Goal: Register for event/course

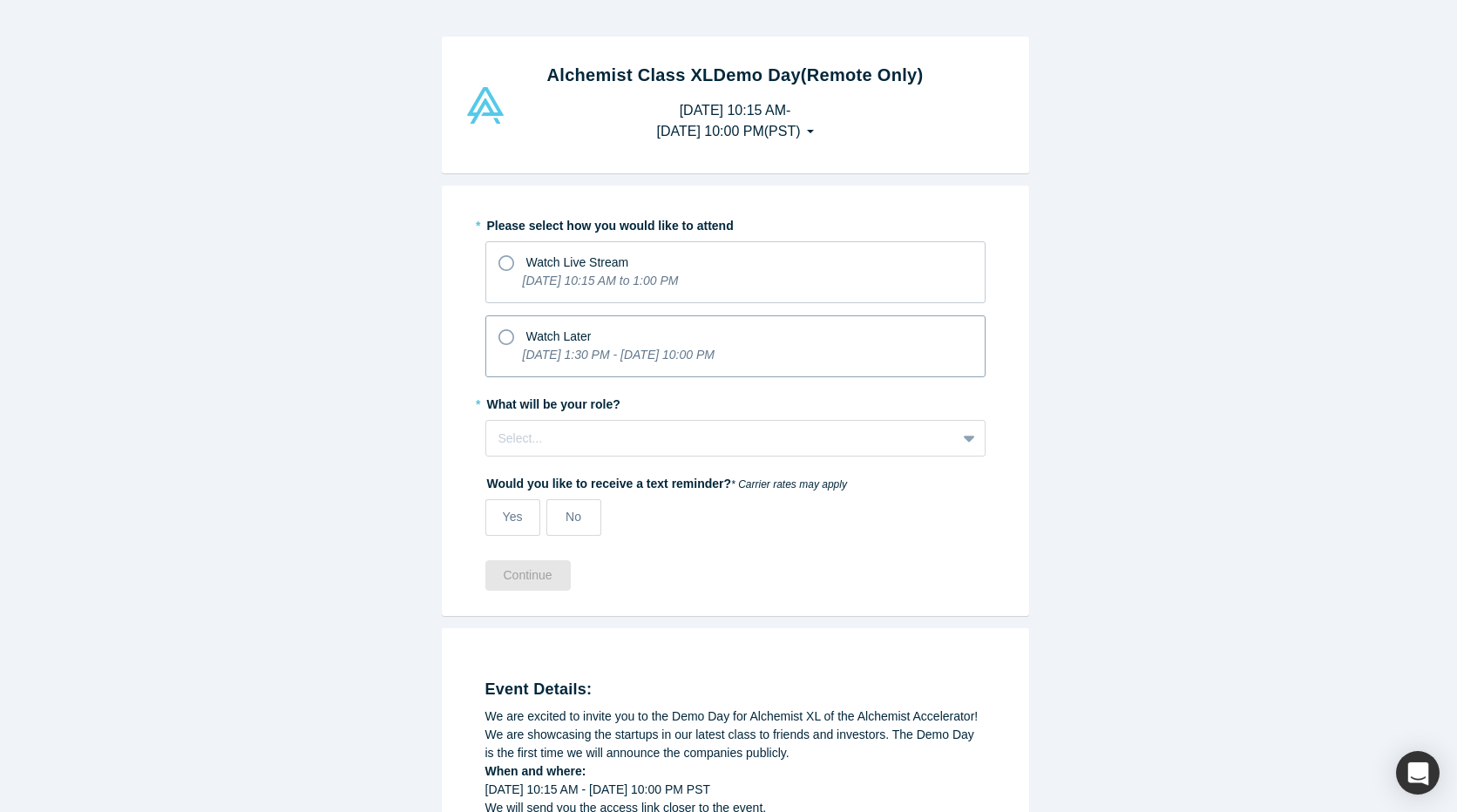
click at [501, 336] on icon at bounding box center [506, 337] width 15 height 15
click at [0, 0] on input "Watch Later [DATE] 1:30 PM - [DATE] 10:00 PM" at bounding box center [0, 0] width 0 height 0
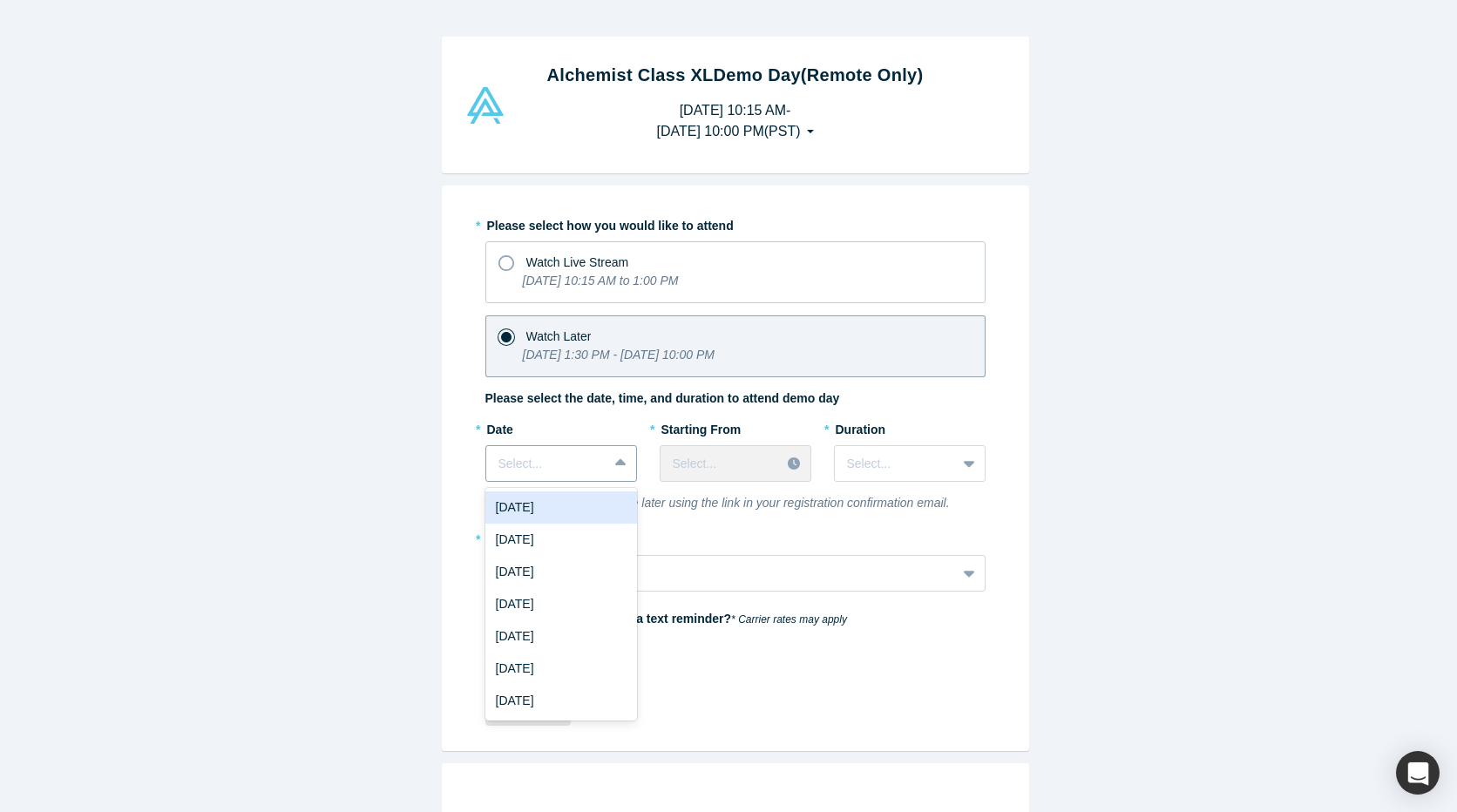
click at [615, 467] on icon at bounding box center [621, 463] width 11 height 17
click at [569, 508] on div "[DATE]" at bounding box center [561, 508] width 151 height 33
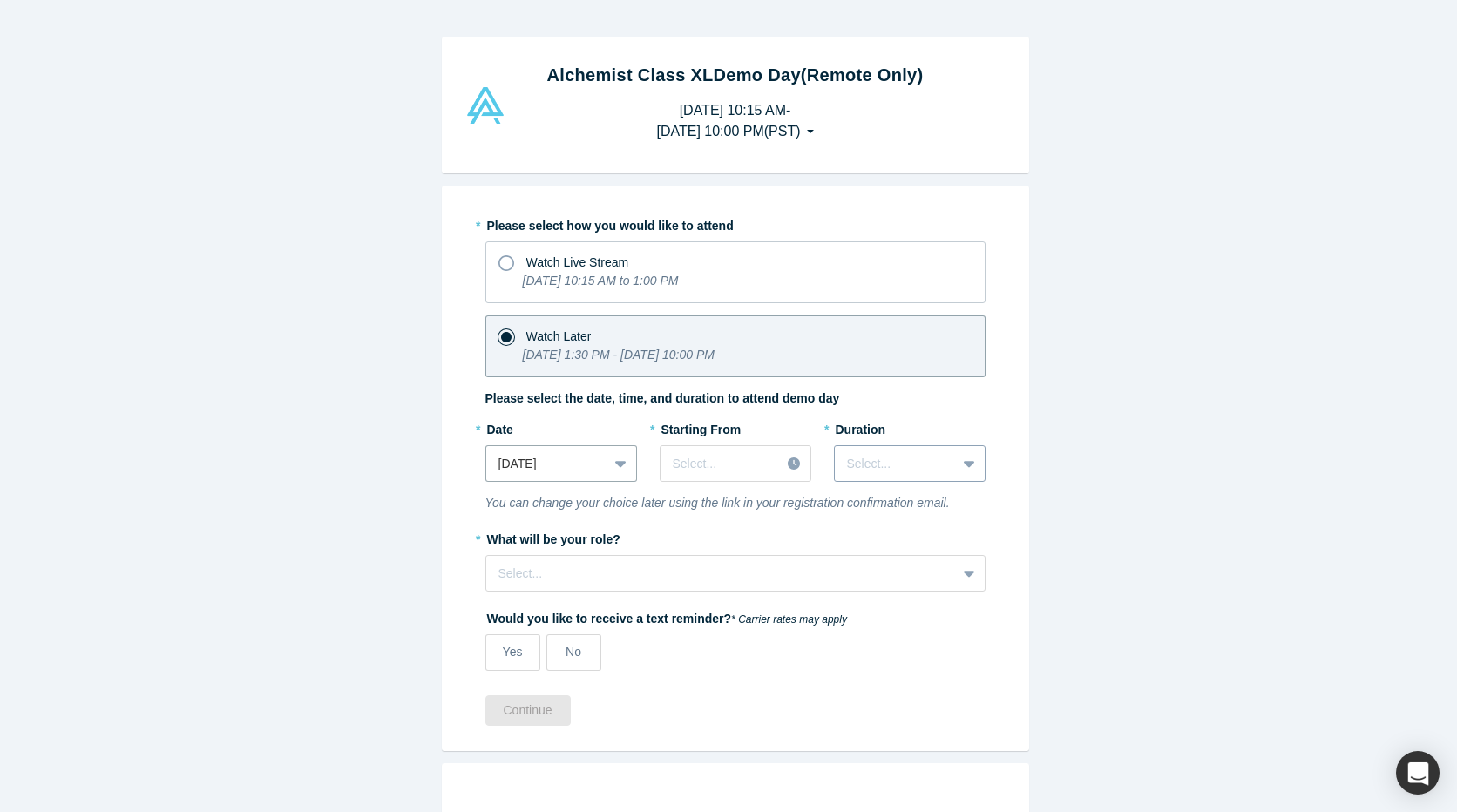
click at [905, 459] on div at bounding box center [895, 463] width 97 height 22
click at [1073, 493] on div "Alchemist Class XL Demo Day (Remote Only) [DATE] 10:15 AM - [DATE] 10:00 PM ( P…" at bounding box center [735, 413] width 1470 height 825
click at [592, 467] on div "[DATE]" at bounding box center [547, 463] width 121 height 29
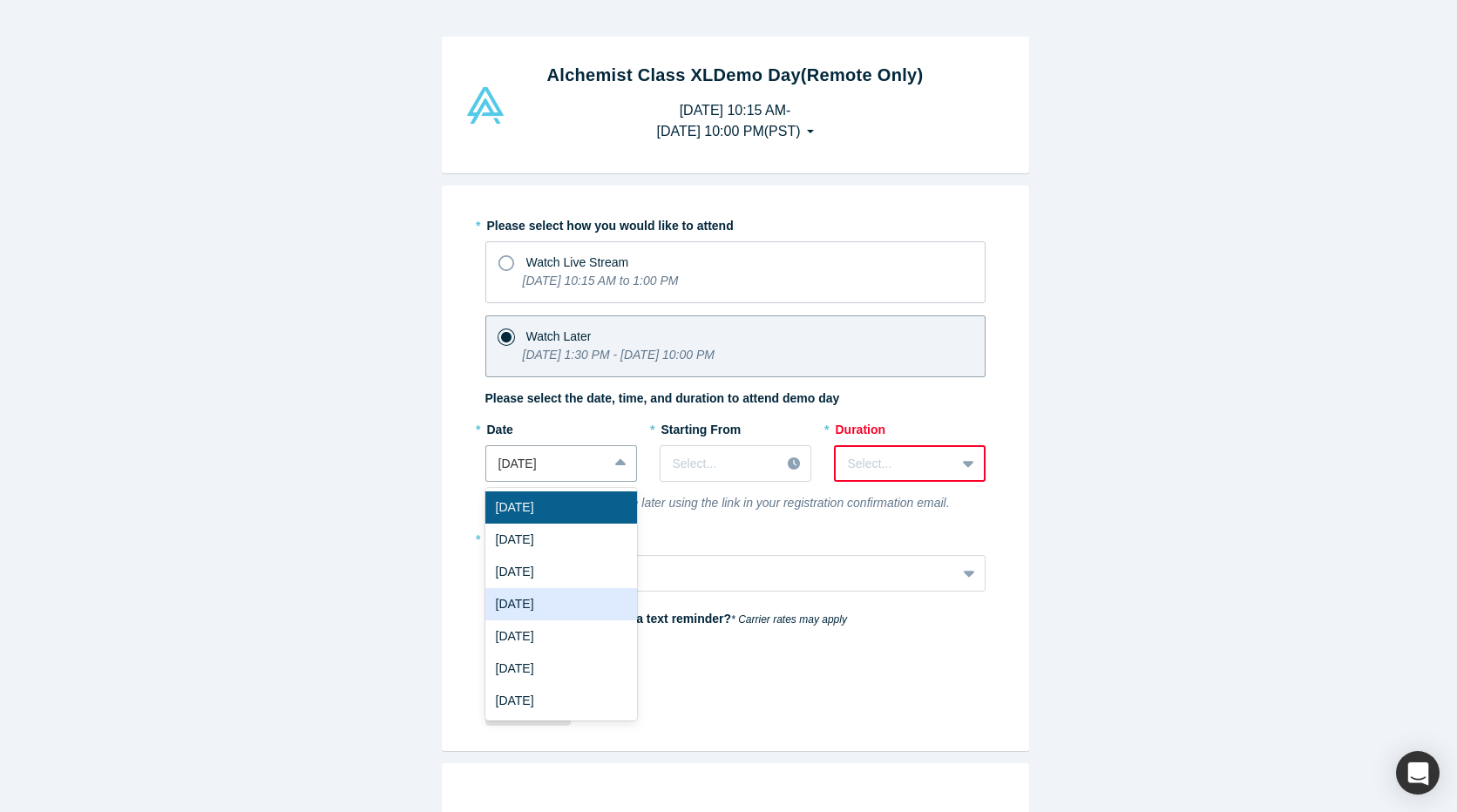
click at [570, 606] on div "[DATE]" at bounding box center [561, 604] width 151 height 33
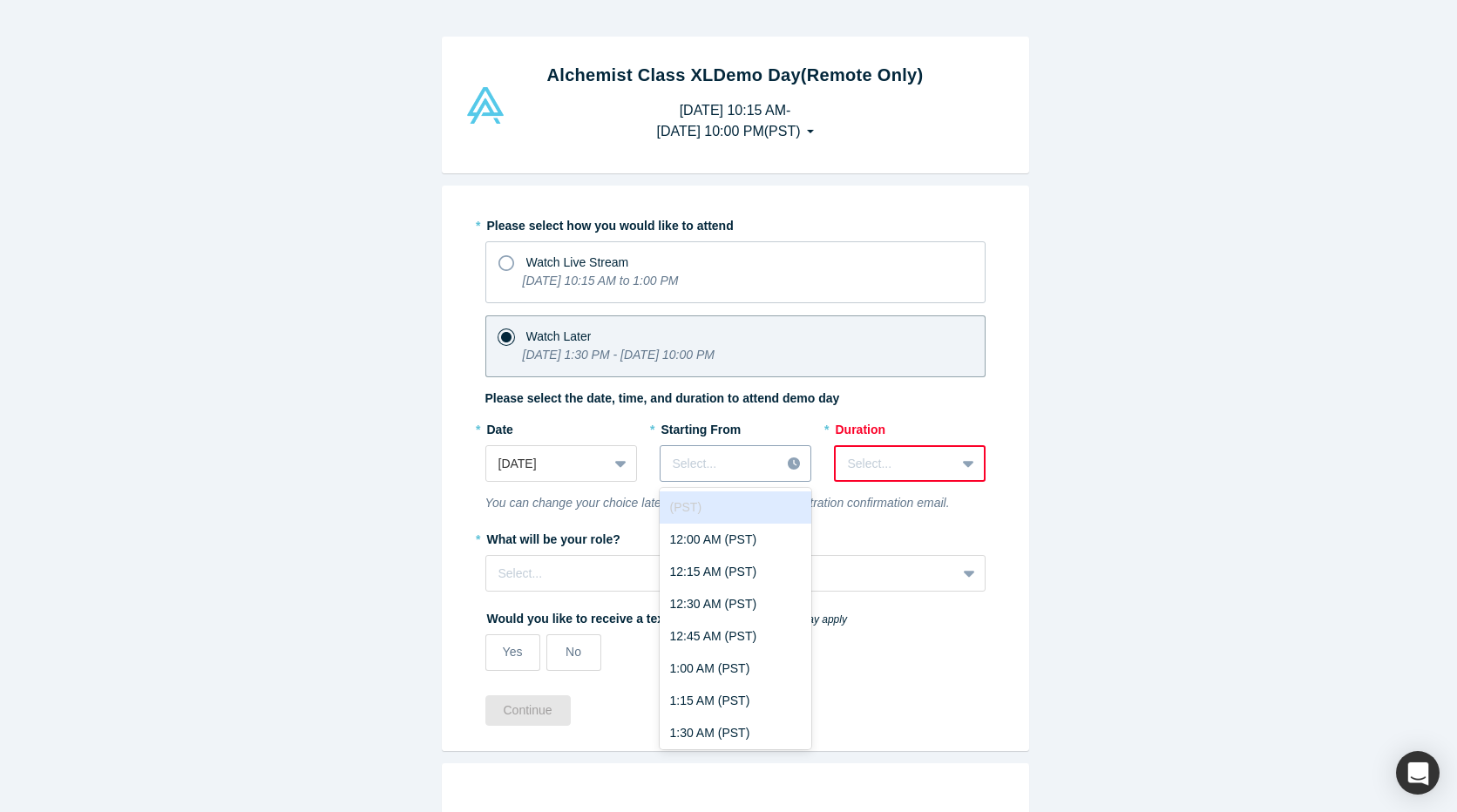
click at [781, 455] on div at bounding box center [795, 462] width 30 height 26
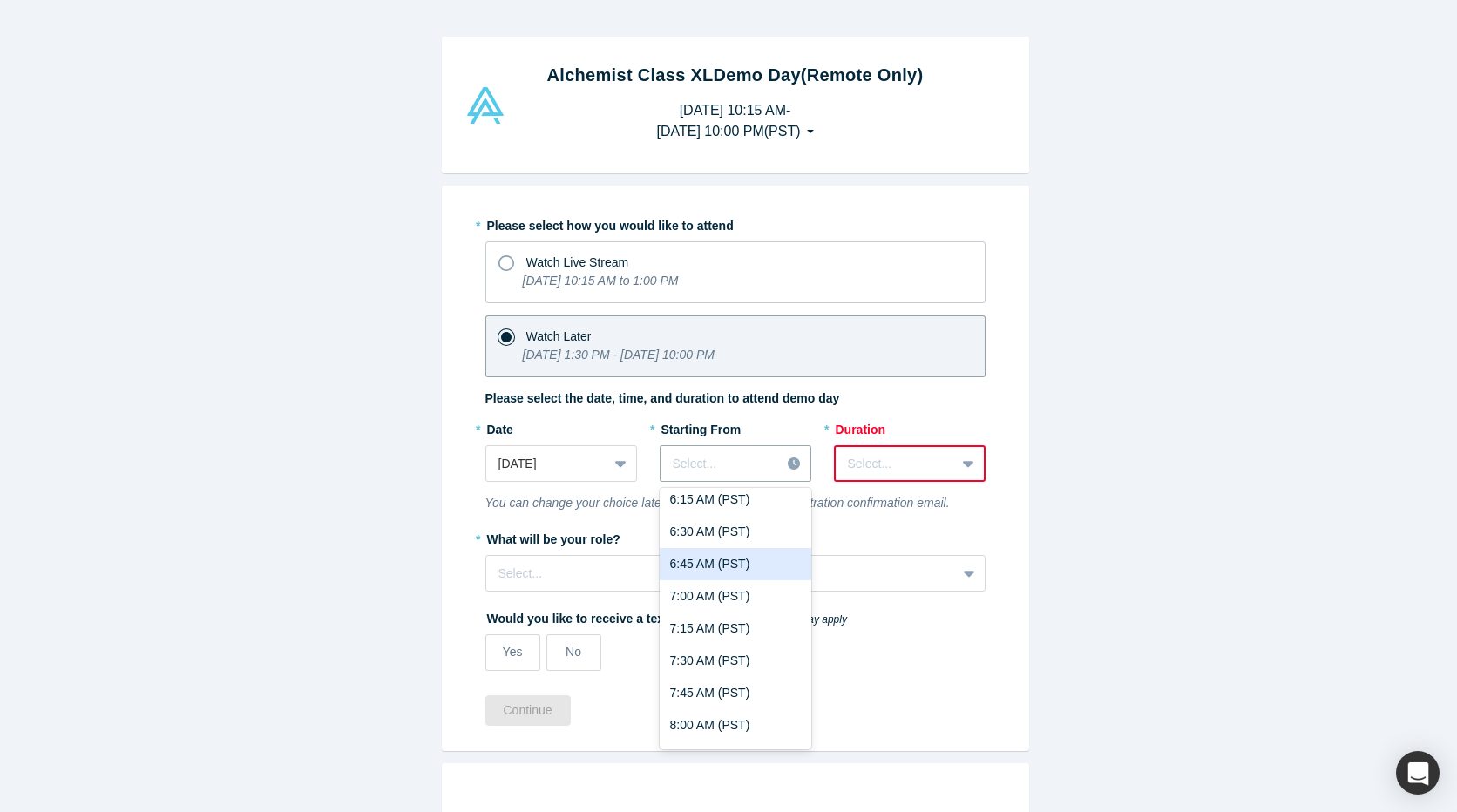
scroll to position [871, 0]
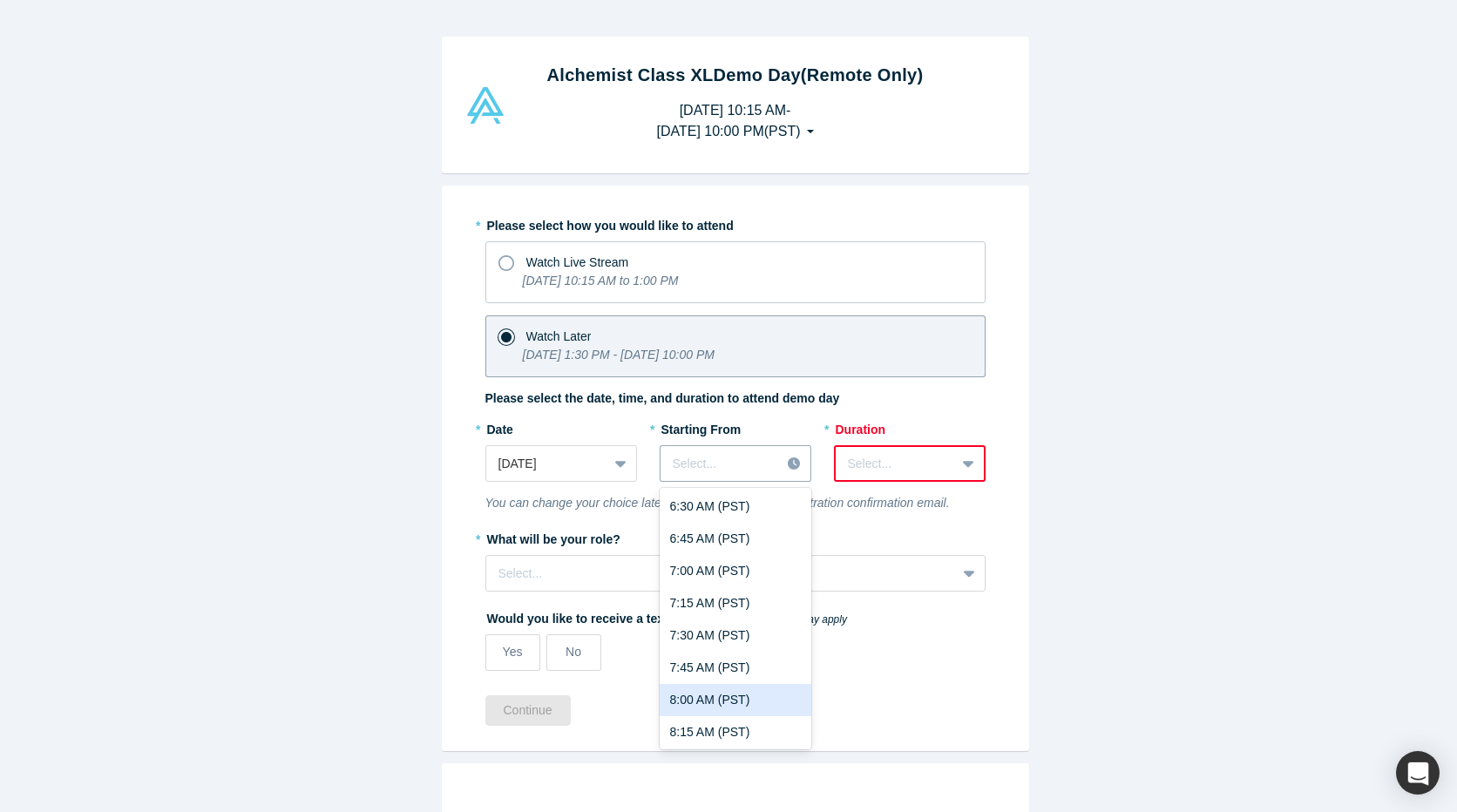
click at [704, 697] on div "8:00 AM (PST)" at bounding box center [736, 700] width 151 height 33
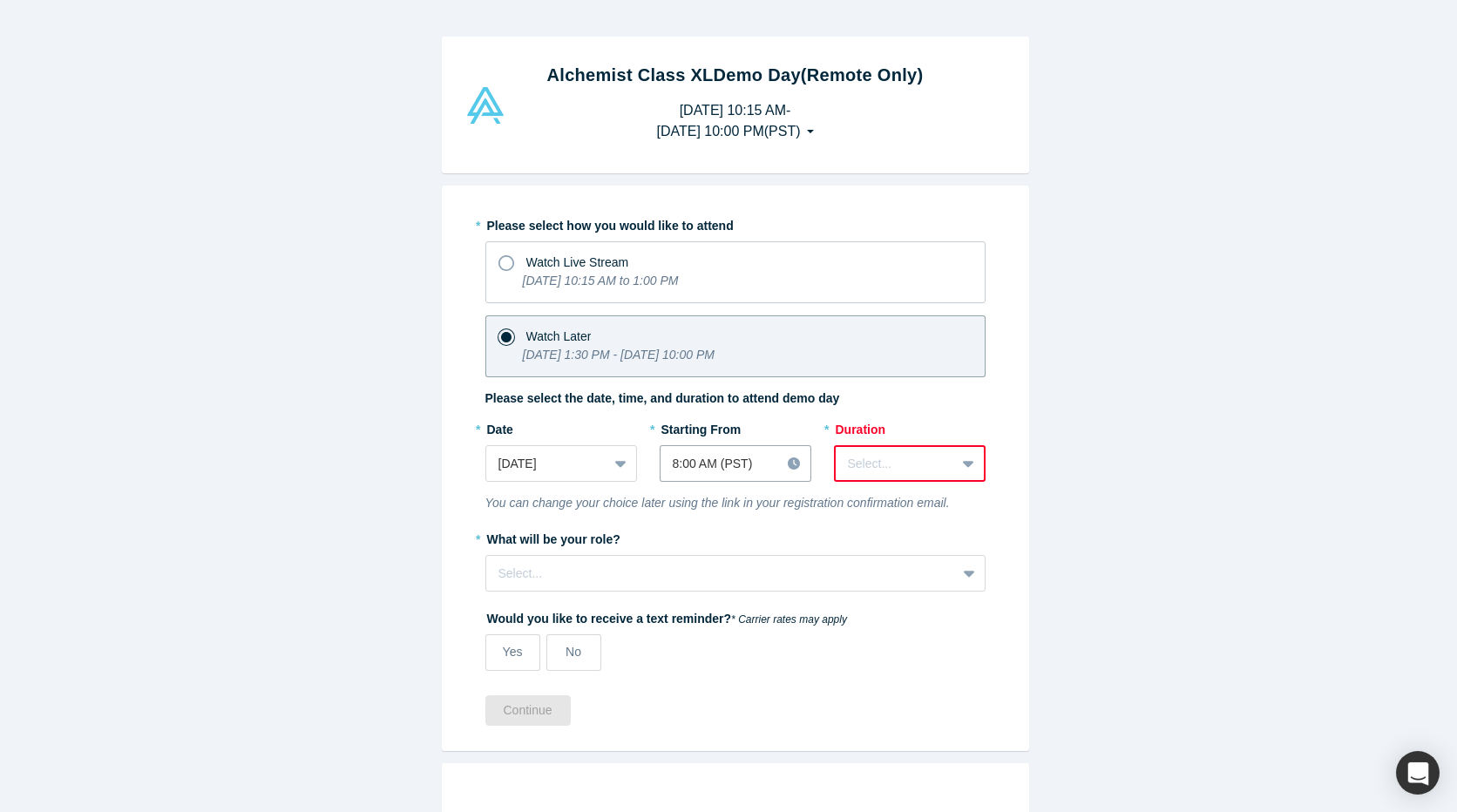
click at [925, 463] on div at bounding box center [895, 463] width 95 height 22
click at [854, 670] on div "3 hours" at bounding box center [910, 668] width 151 height 33
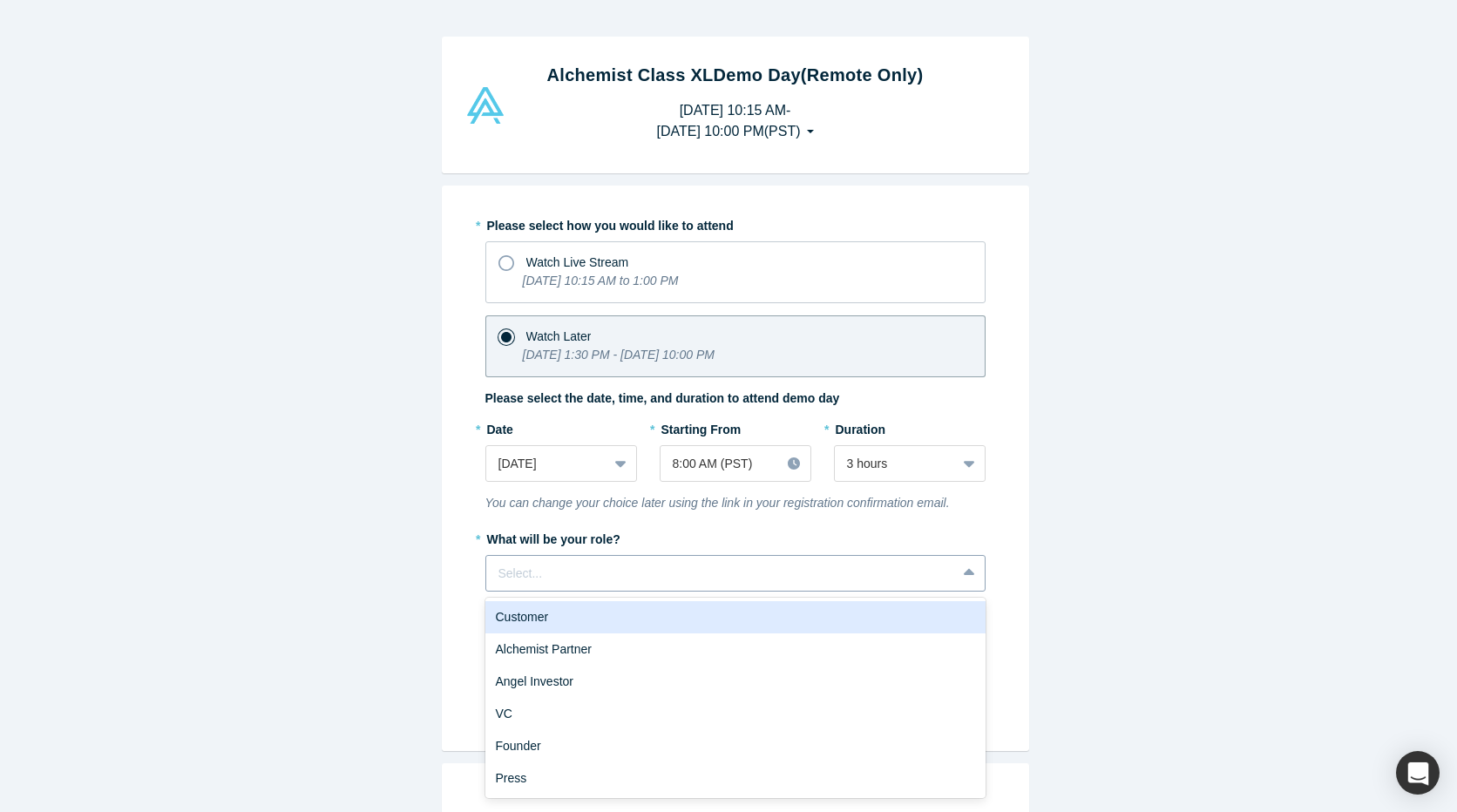
click at [963, 574] on icon at bounding box center [968, 572] width 11 height 7
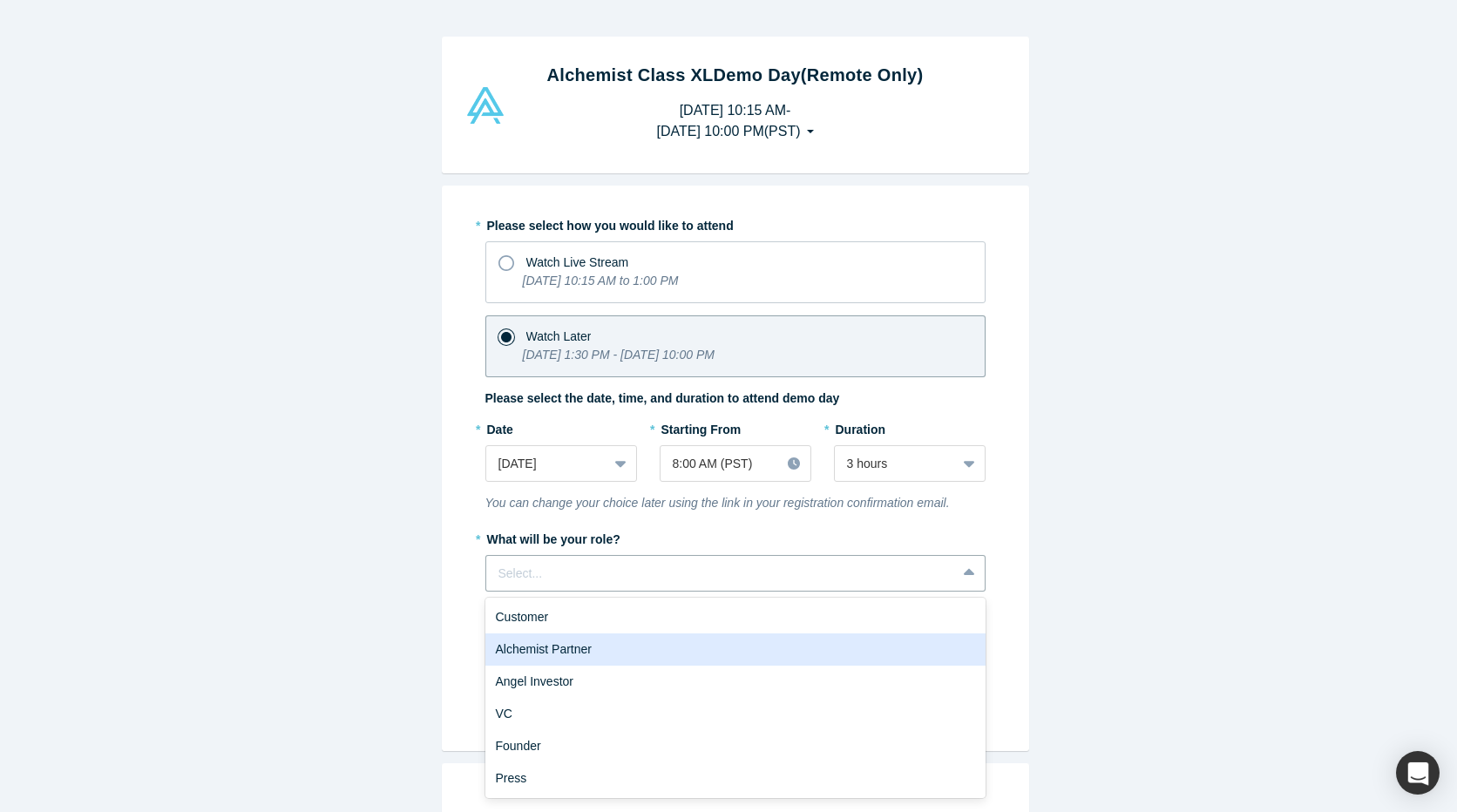
click at [909, 643] on div "Alchemist Partner" at bounding box center [736, 649] width 500 height 33
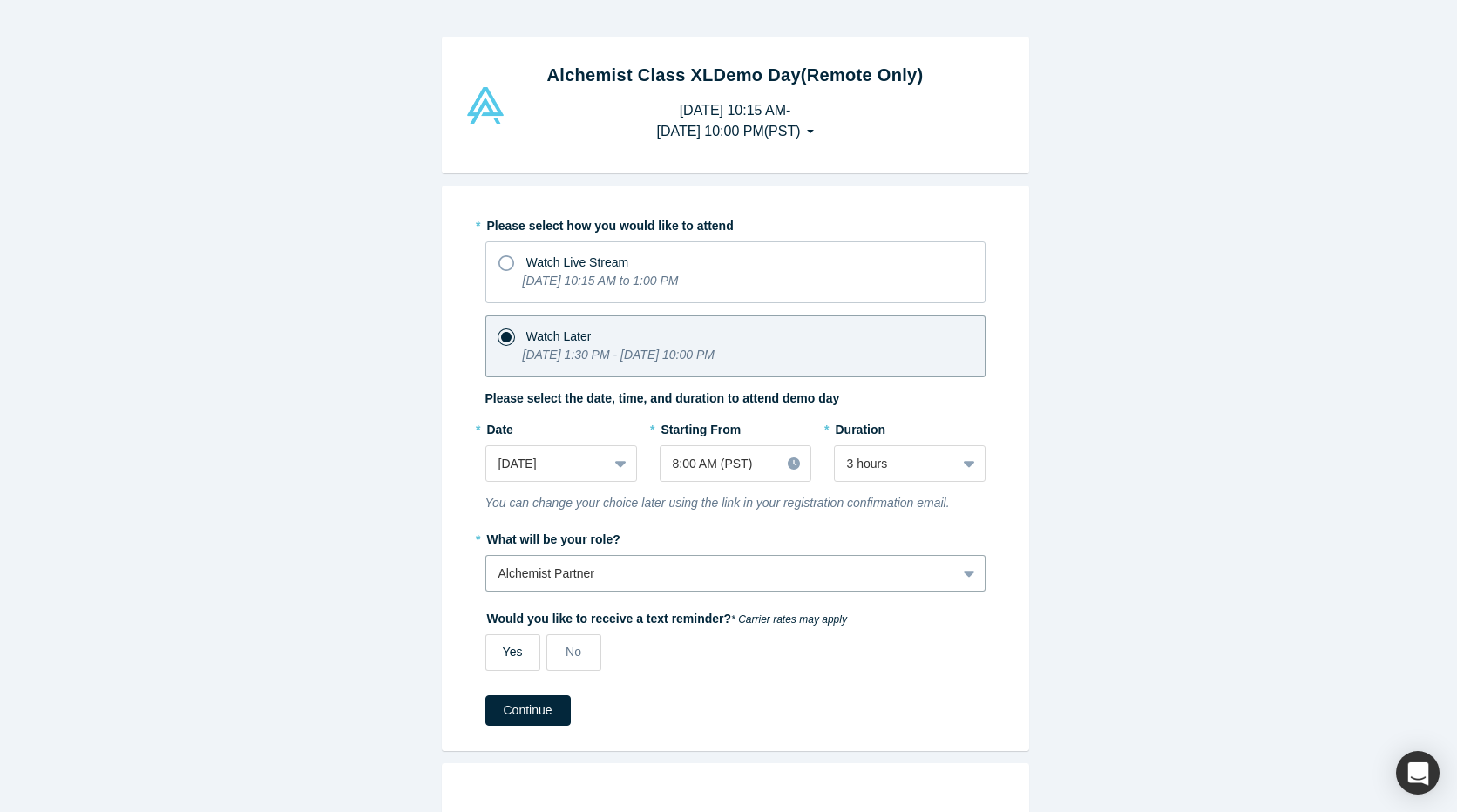
click at [514, 646] on span "Yes" at bounding box center [512, 651] width 20 height 14
click at [0, 0] on input "Yes" at bounding box center [0, 0] width 0 height 0
select select "US"
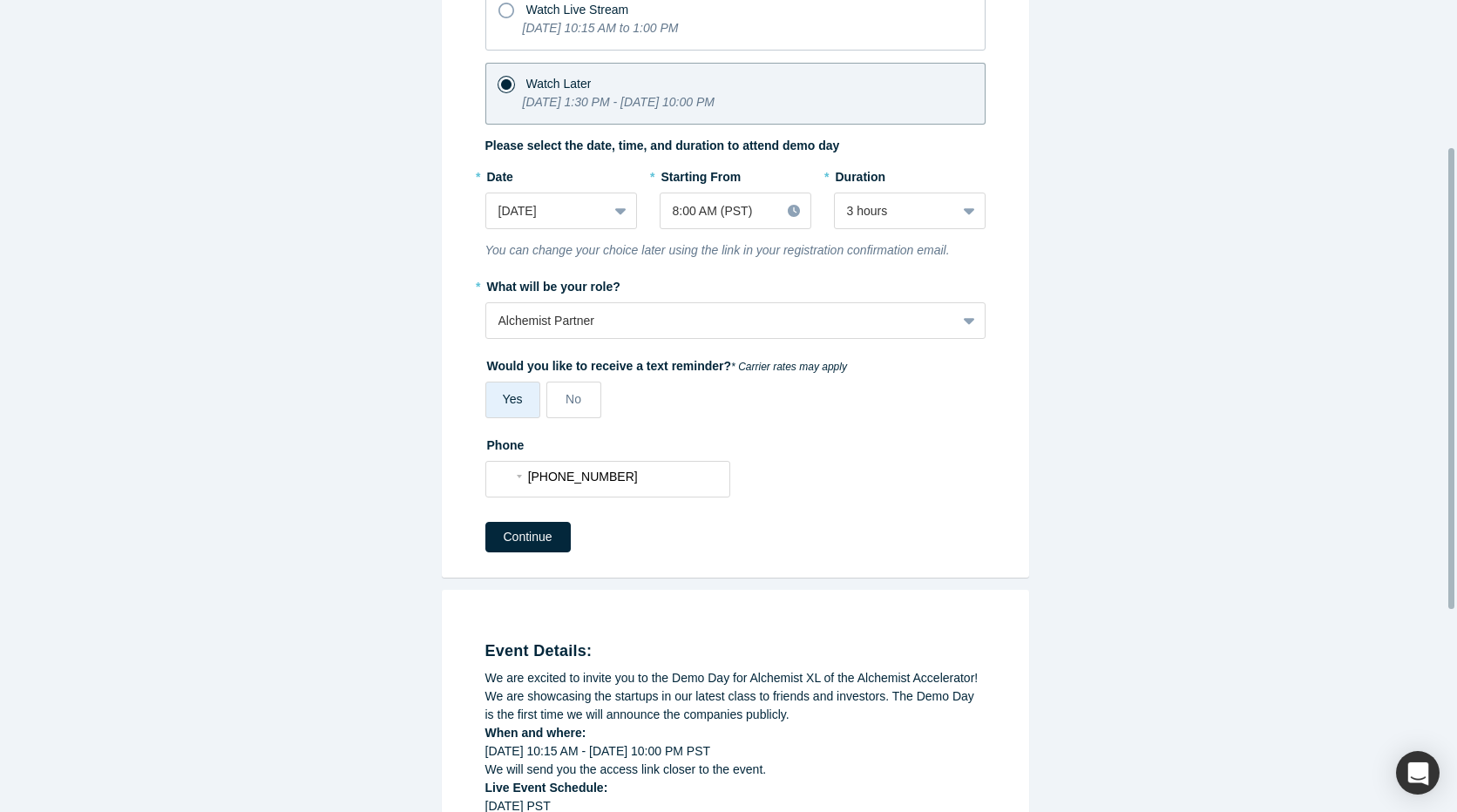
scroll to position [261, 0]
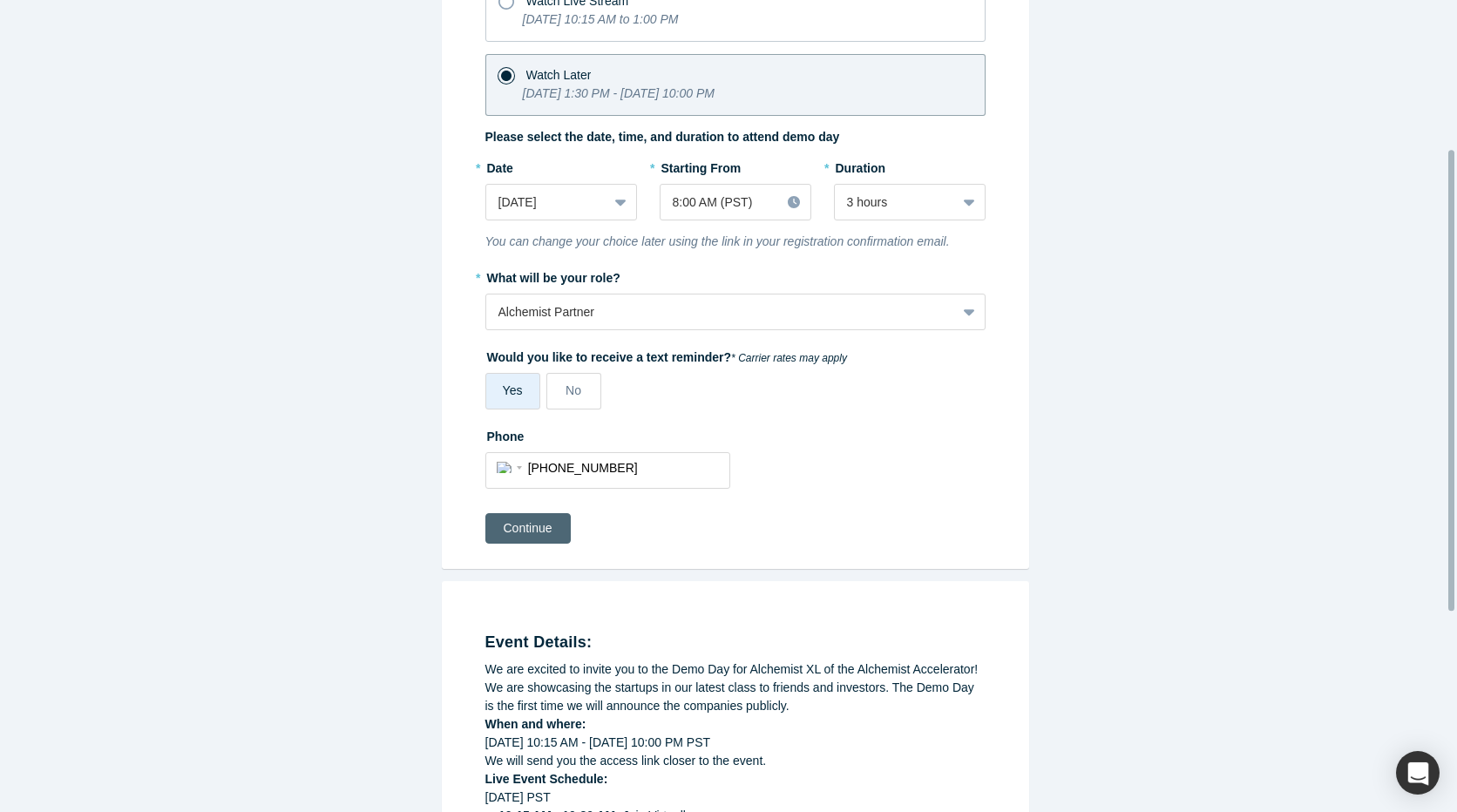
click at [532, 528] on button "Continue" at bounding box center [528, 529] width 85 height 31
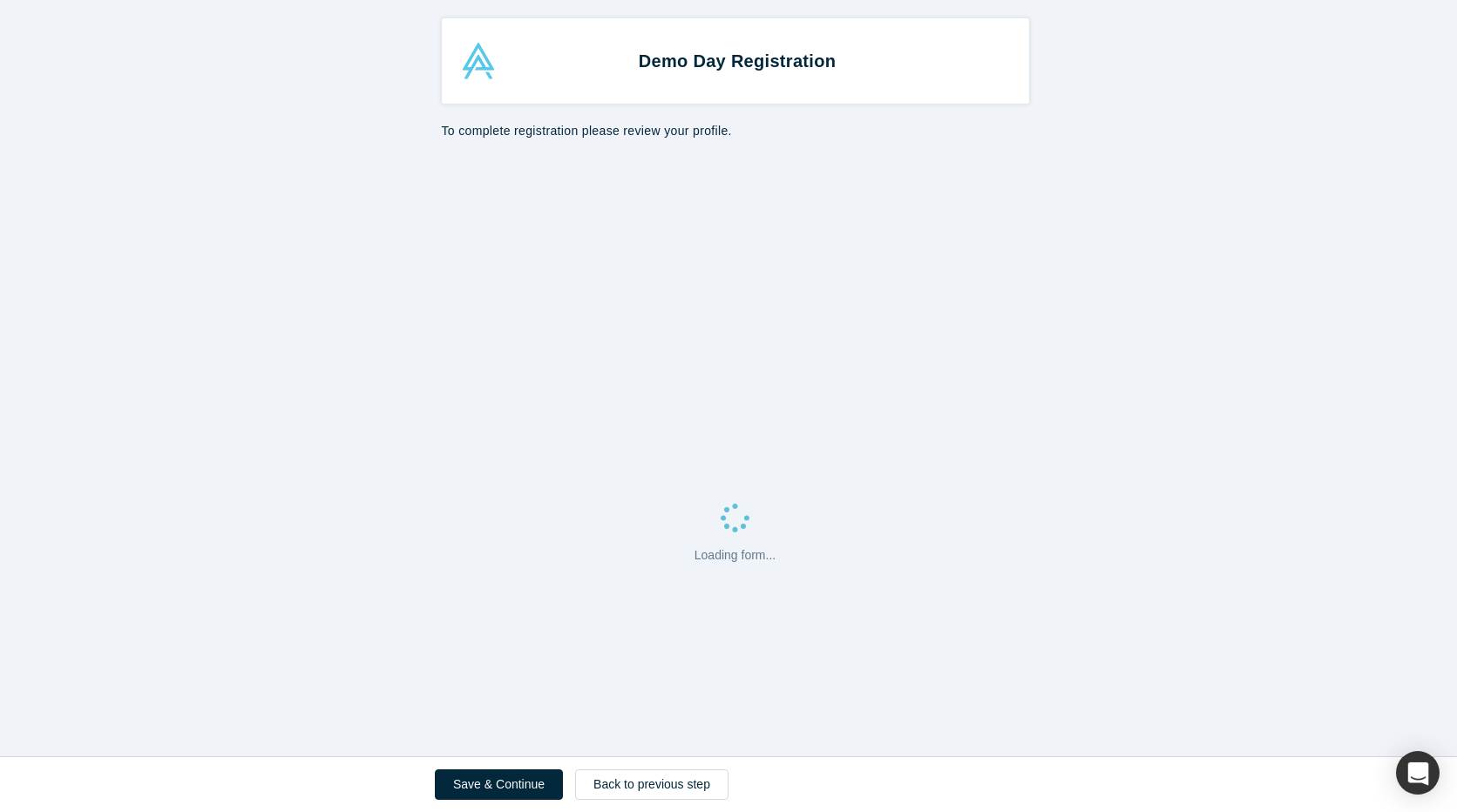
select select "US"
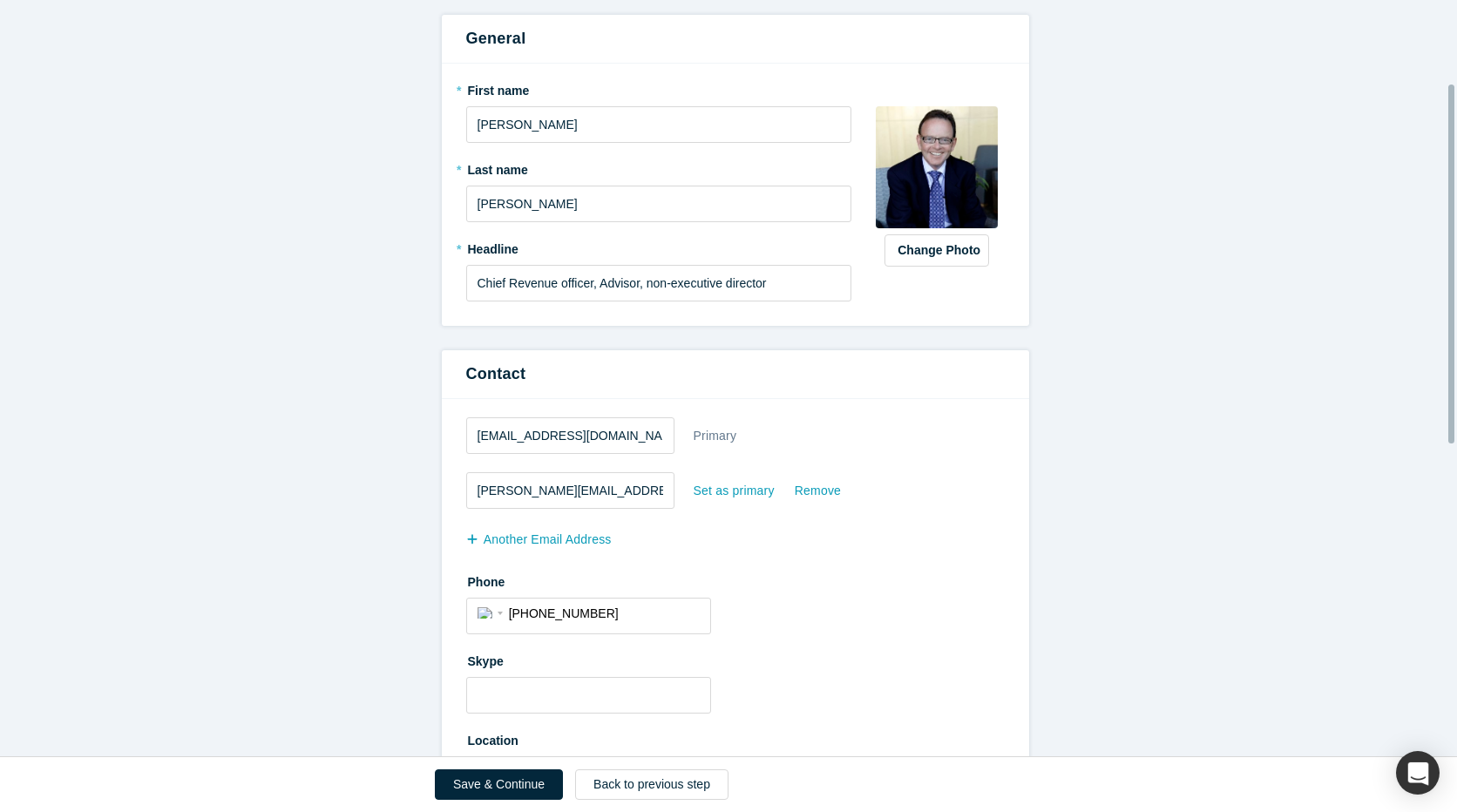
scroll to position [261, 0]
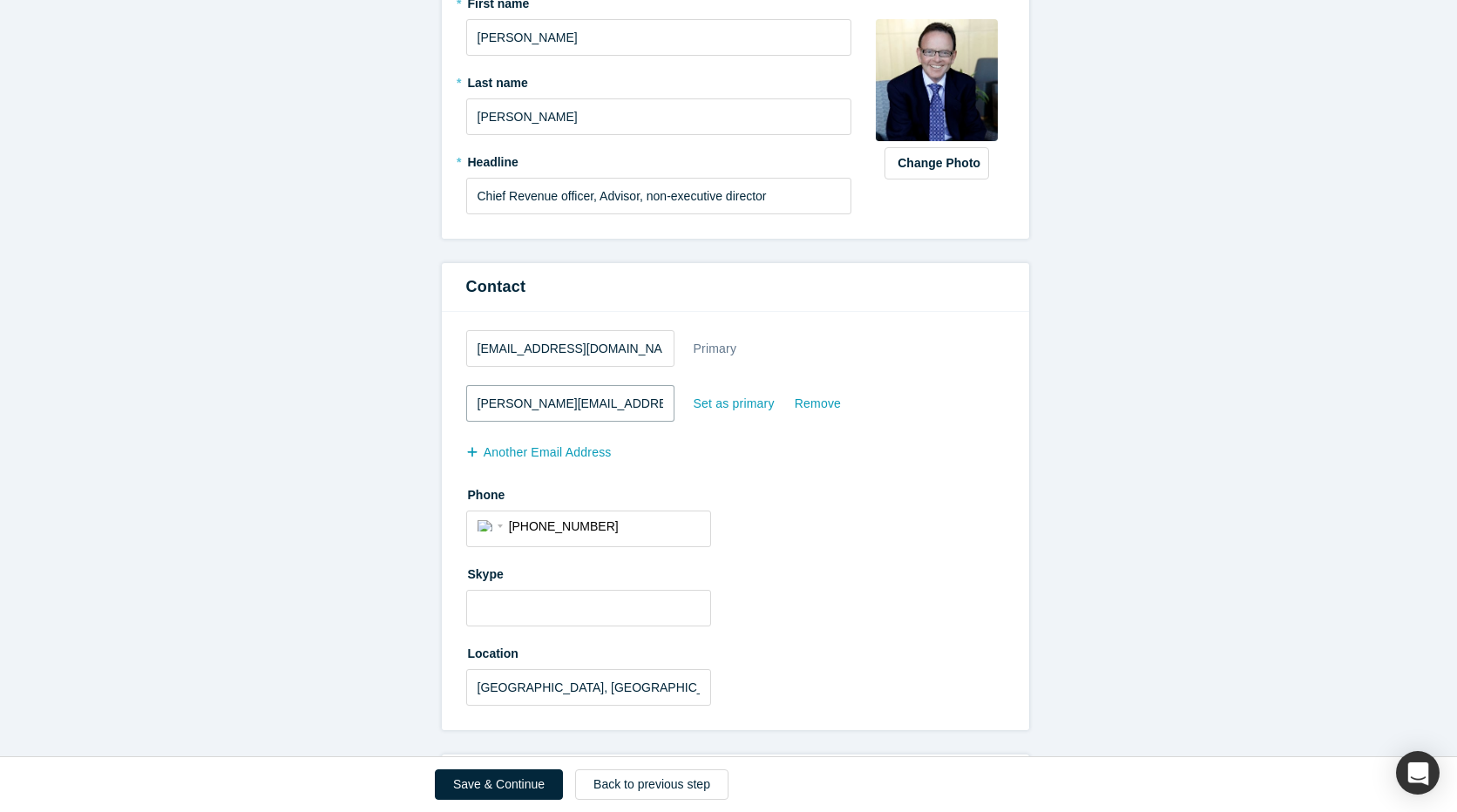
drag, startPoint x: 607, startPoint y: 401, endPoint x: 451, endPoint y: 401, distance: 156.0
click at [451, 401] on div "[EMAIL_ADDRESS][DOMAIN_NAME] Primary [PERSON_NAME][EMAIL_ADDRESS][DOMAIN_NAME] …" at bounding box center [735, 521] width 587 height 418
drag, startPoint x: 622, startPoint y: 408, endPoint x: 393, endPoint y: 420, distance: 229.3
click at [393, 420] on form "All fields marked with * are required. General * First name [PERSON_NAME] * Las…" at bounding box center [735, 597] width 1470 height 1412
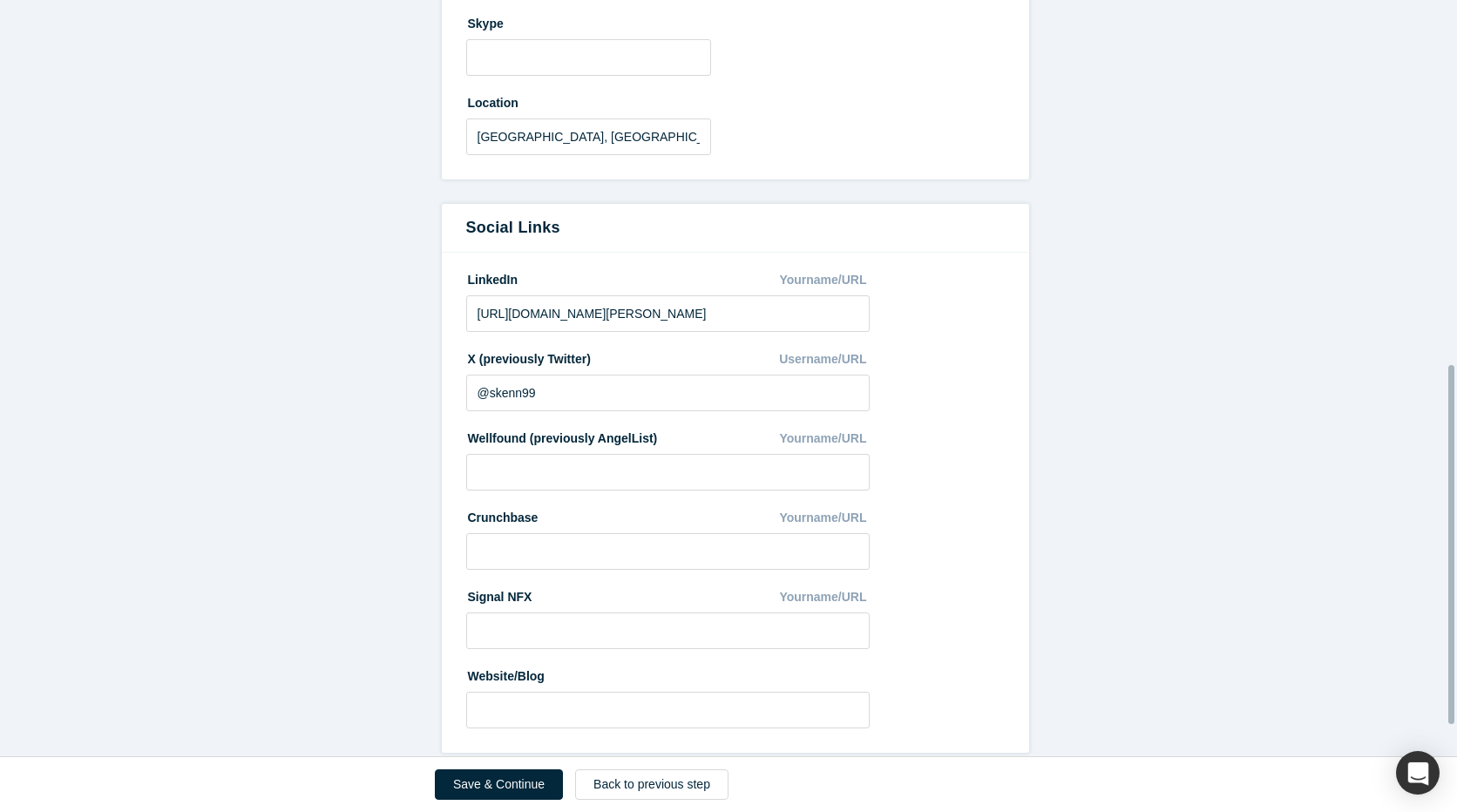
scroll to position [833, 0]
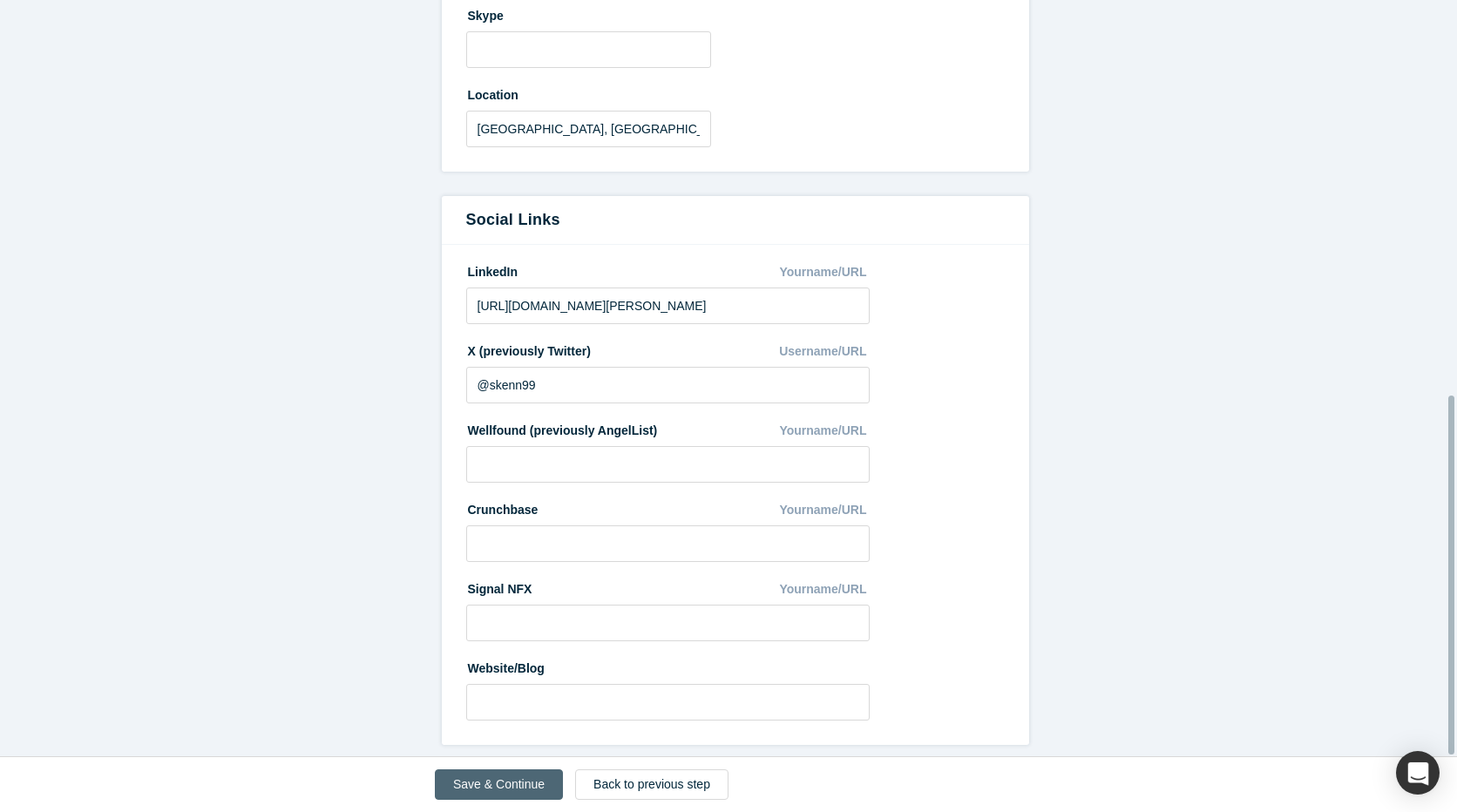
type input "[EMAIL_ADDRESS][DOMAIN_NAME]"
click at [501, 786] on button "Save & Continue" at bounding box center [499, 784] width 128 height 31
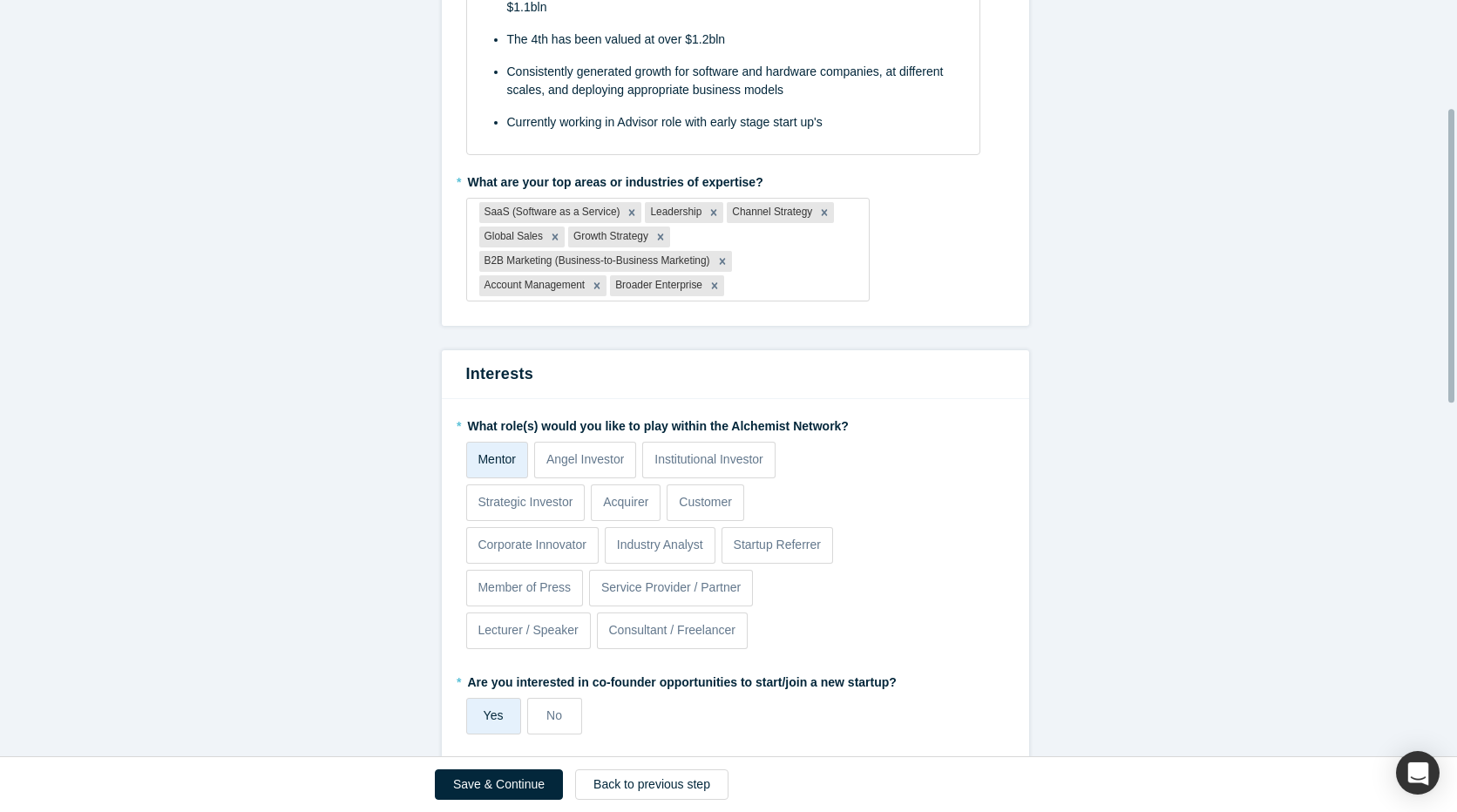
scroll to position [349, 0]
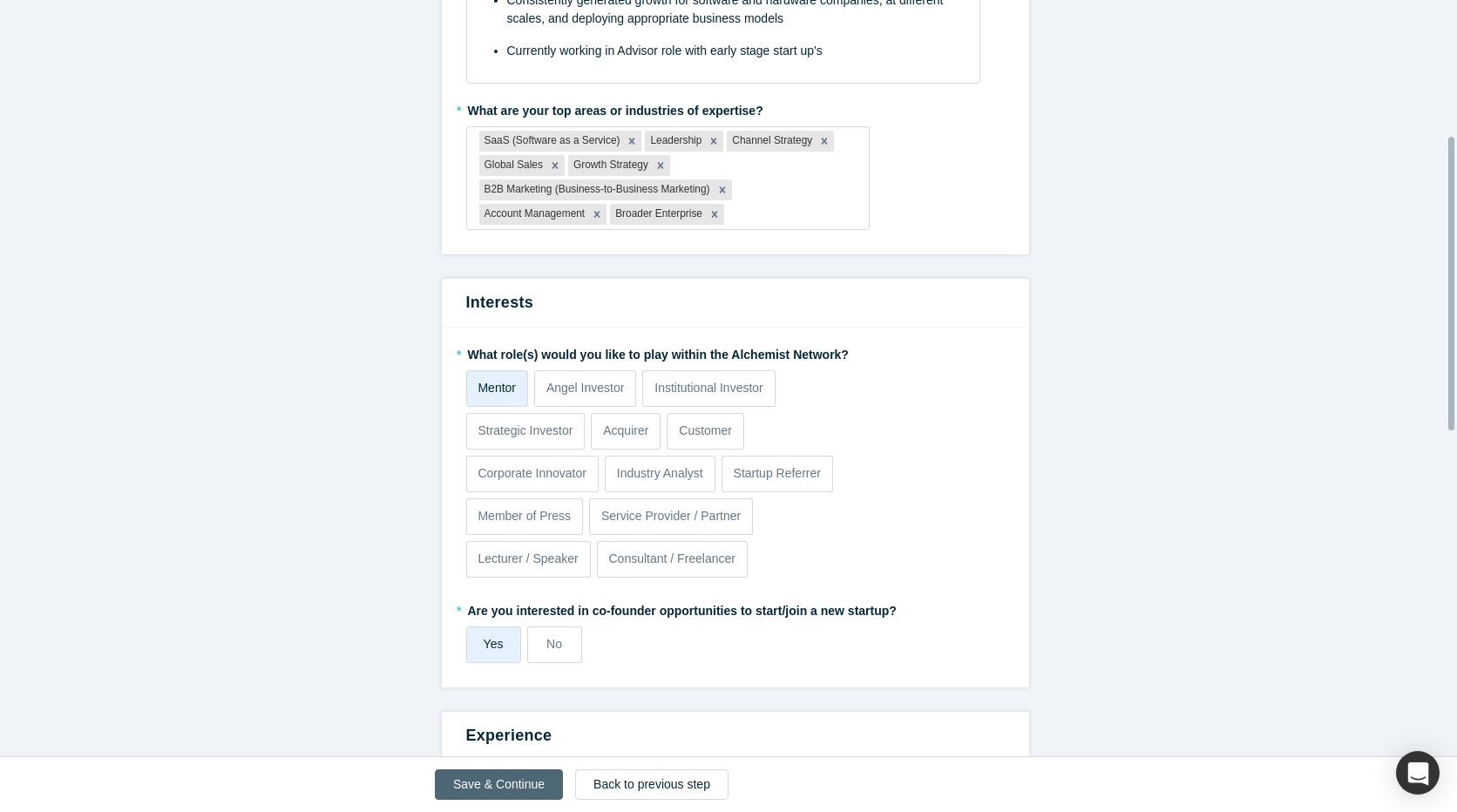
click at [488, 786] on button "Save & Continue" at bounding box center [499, 784] width 128 height 31
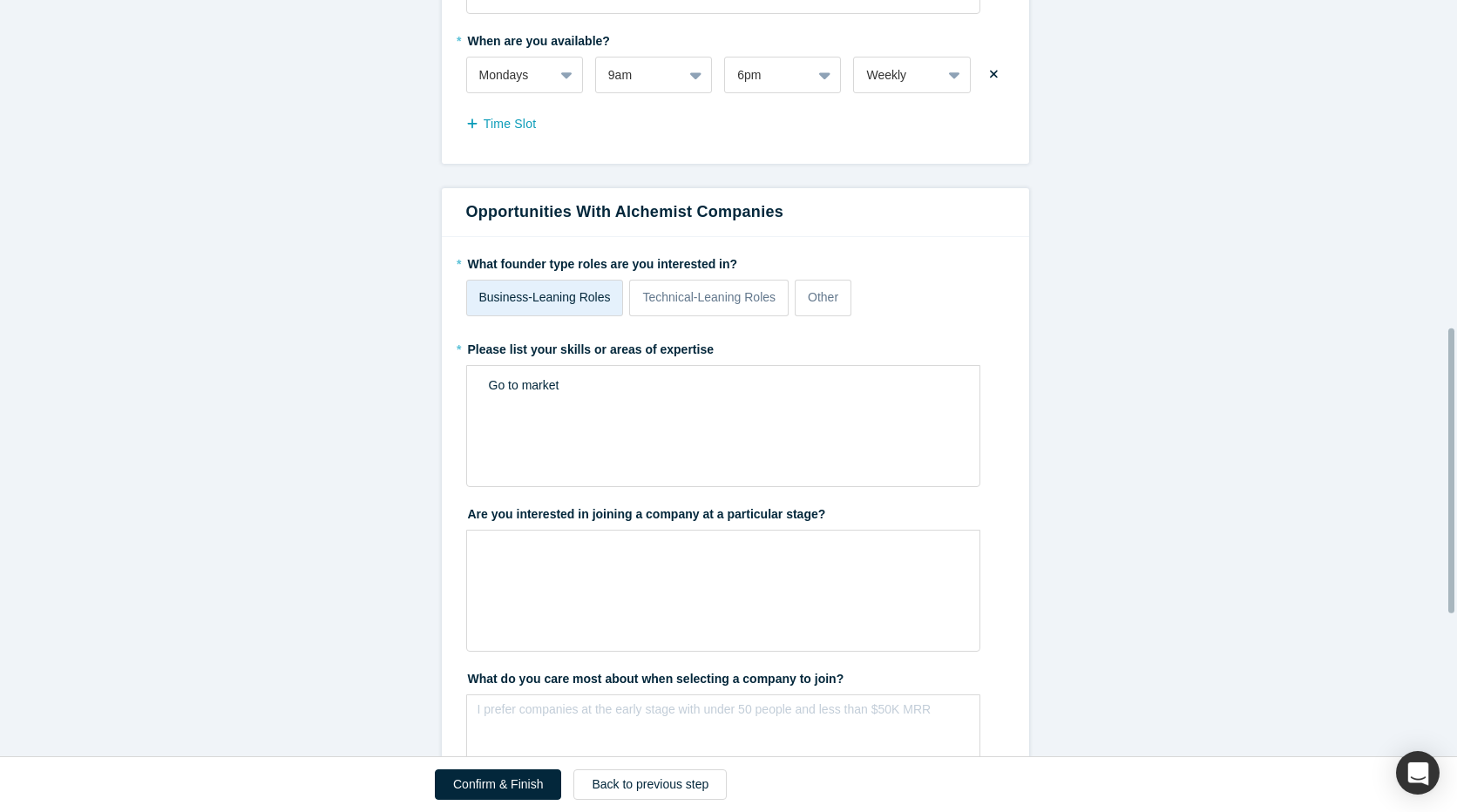
scroll to position [871, 0]
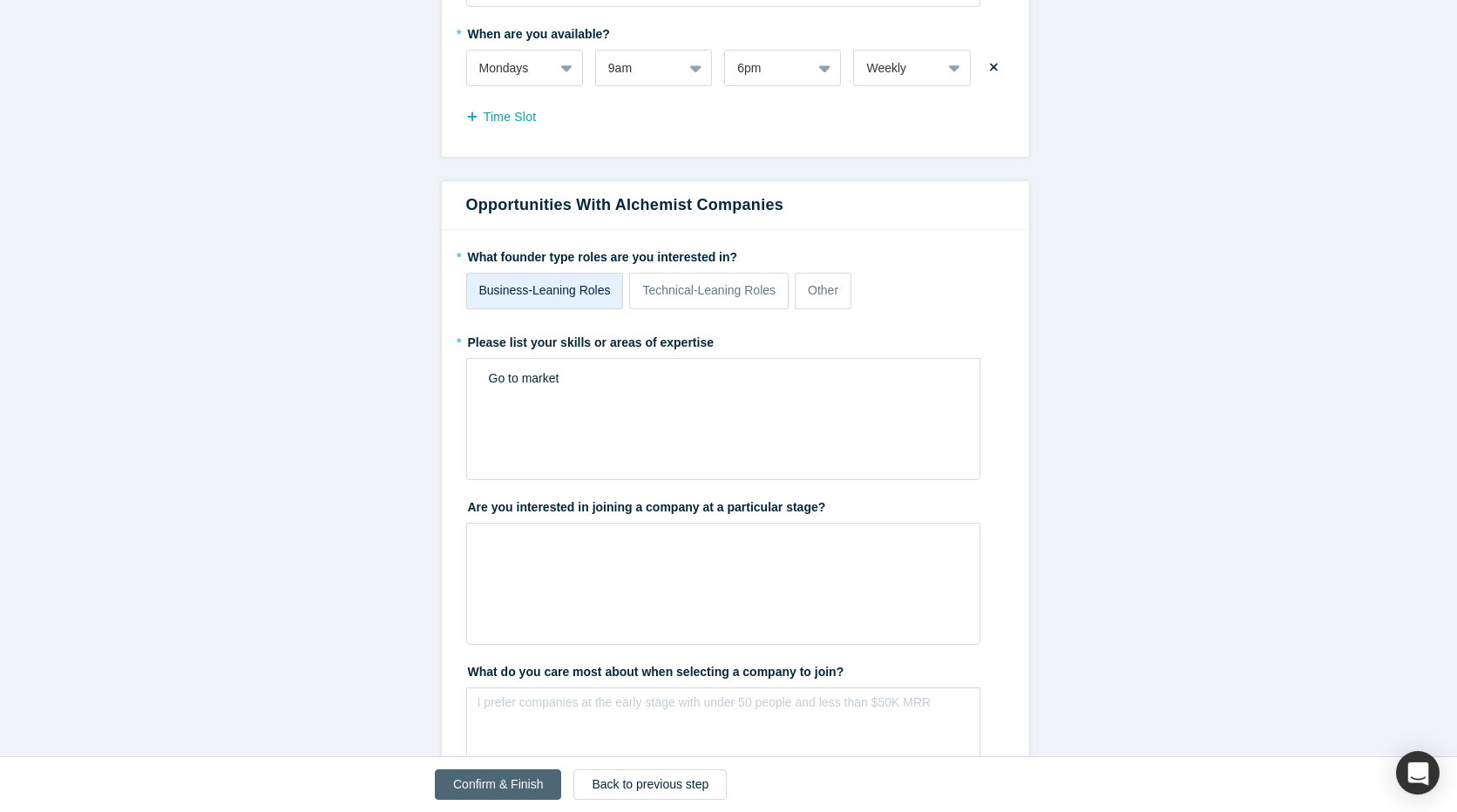
click at [496, 794] on button "Confirm & Finish" at bounding box center [498, 784] width 126 height 31
